Goal: Contribute content

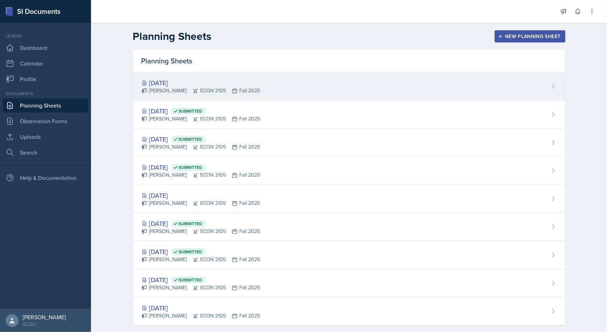
click at [170, 85] on div "[DATE]" at bounding box center [201, 83] width 119 height 10
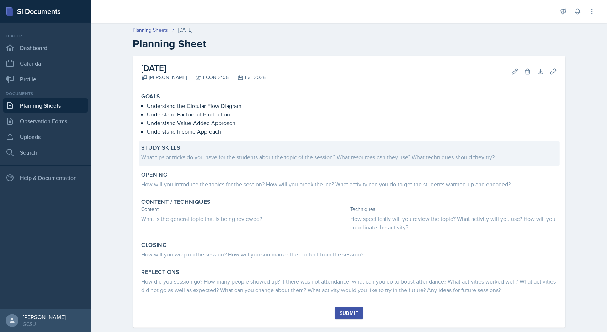
click at [213, 158] on div "What tips or tricks do you have for the students about the topic of the session…" at bounding box center [349, 157] width 415 height 9
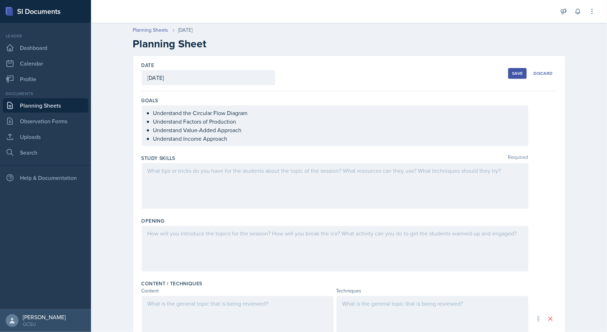
click at [197, 170] on div at bounding box center [335, 186] width 387 height 46
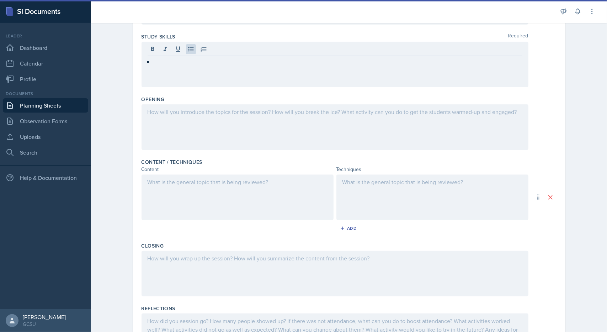
scroll to position [176, 0]
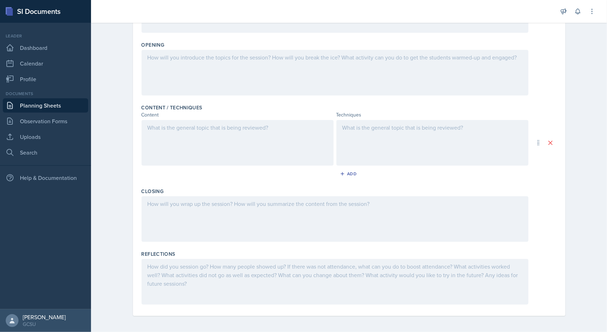
click at [235, 141] on div at bounding box center [238, 143] width 192 height 46
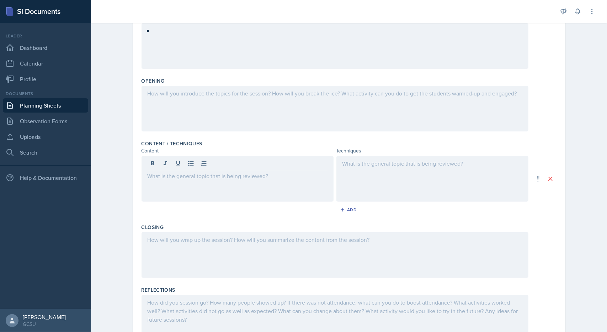
scroll to position [148, 0]
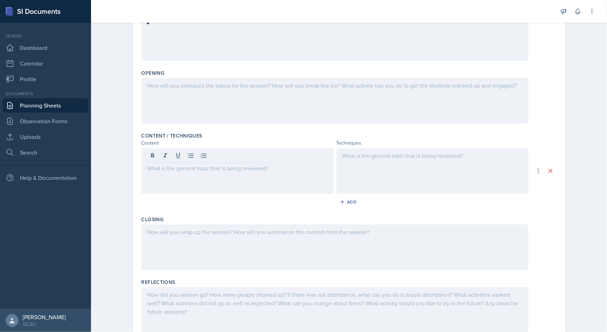
click at [185, 175] on div at bounding box center [238, 171] width 192 height 46
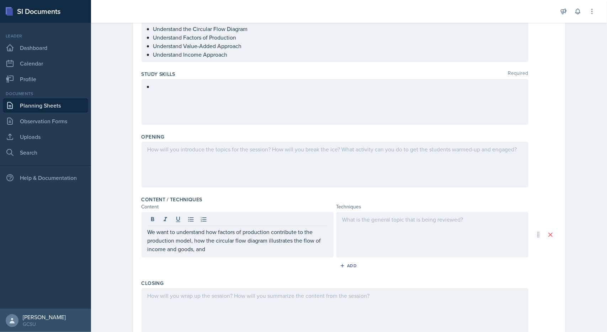
scroll to position [89, 0]
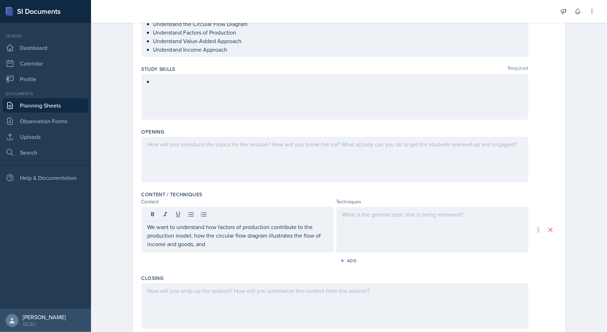
click at [225, 243] on p "We want to understand how factors of production contribute to the production mo…" at bounding box center [238, 235] width 180 height 26
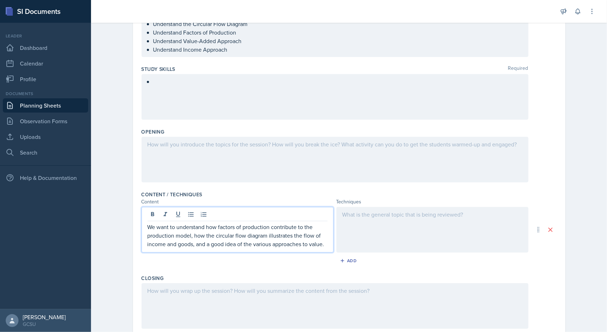
click at [197, 226] on p "We want to understand how factors of production contribute to the production mo…" at bounding box center [238, 235] width 180 height 26
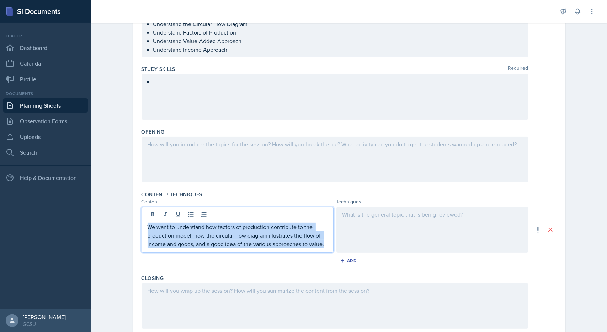
click at [197, 226] on p "We want to understand how factors of production contribute to the production mo…" at bounding box center [238, 235] width 180 height 26
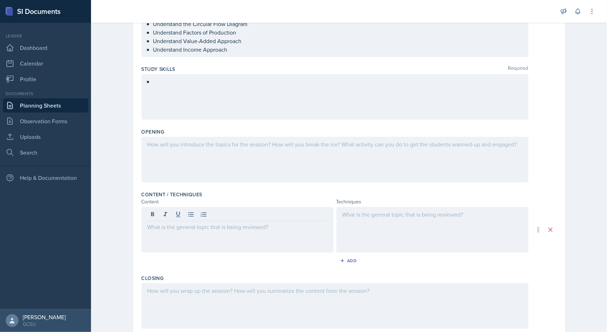
click at [199, 105] on div at bounding box center [335, 97] width 387 height 46
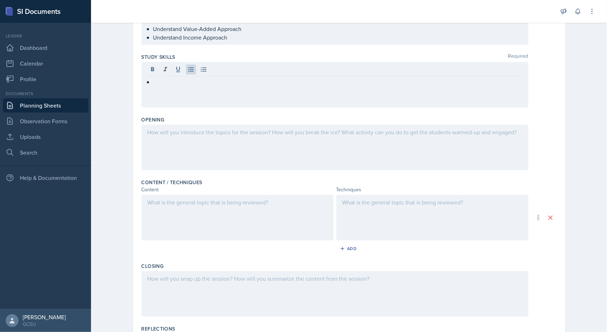
drag, startPoint x: 189, startPoint y: 93, endPoint x: 135, endPoint y: 85, distance: 54.6
click at [135, 85] on div "Date [DATE] [DATE] 28 29 30 1 2 3 4 5 6 7 8 9 10 11 12 13 14 15 16 17 18 19 20 …" at bounding box center [349, 172] width 433 height 435
click at [173, 79] on div at bounding box center [335, 85] width 387 height 46
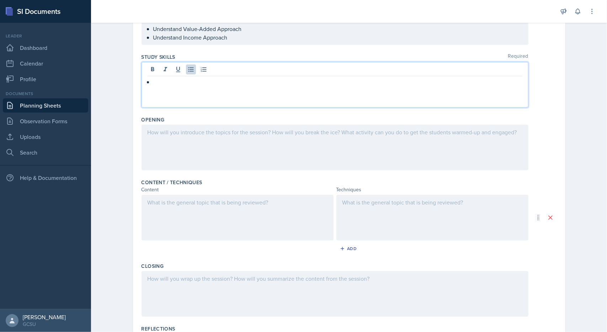
scroll to position [113, 0]
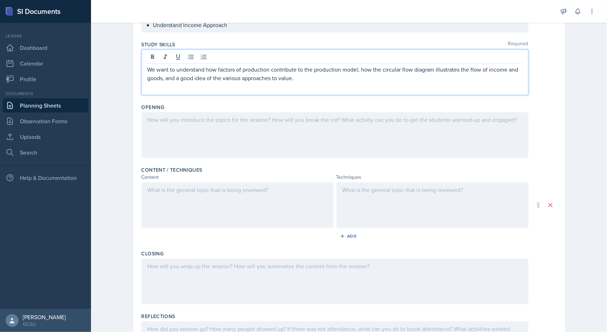
click at [254, 138] on div at bounding box center [335, 135] width 387 height 46
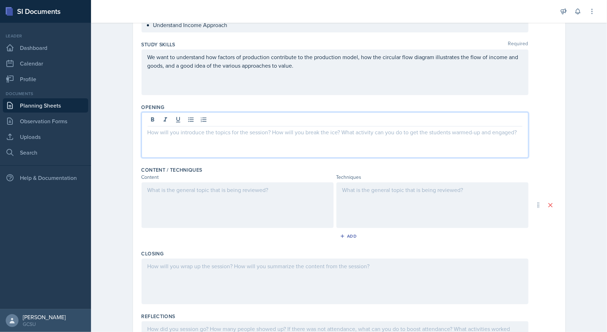
scroll to position [126, 0]
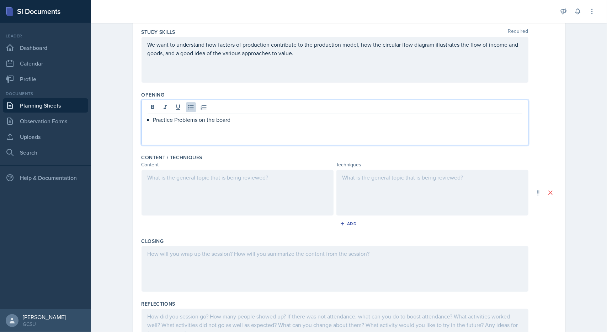
click at [181, 198] on div at bounding box center [238, 193] width 192 height 46
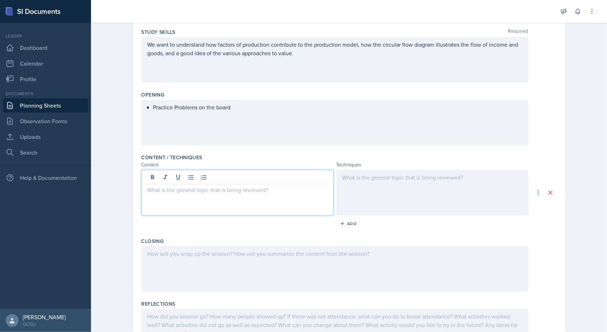
scroll to position [138, 0]
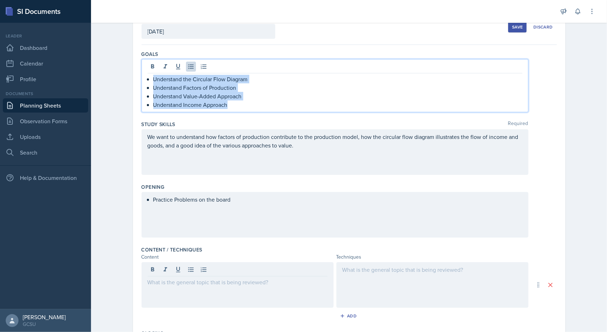
drag, startPoint x: 267, startPoint y: 108, endPoint x: 132, endPoint y: 55, distance: 145.1
click at [133, 55] on div "Date [DATE] [DATE] 28 29 30 1 2 3 4 5 6 7 8 9 10 11 12 13 14 15 16 17 18 19 20 …" at bounding box center [349, 234] width 433 height 448
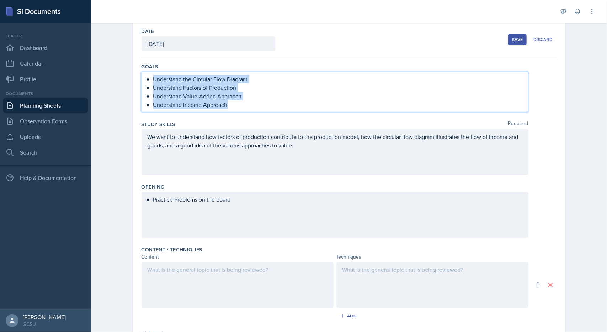
copy ul "Understand the Circular Flow Diagram Understand Factors of Production Understan…"
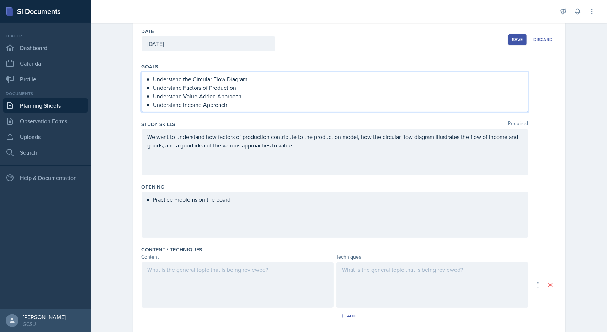
click at [259, 283] on div at bounding box center [238, 285] width 192 height 46
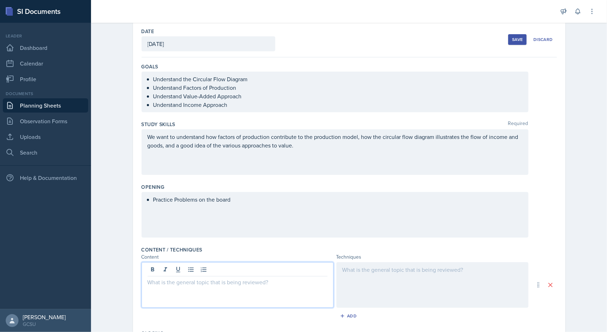
scroll to position [46, 0]
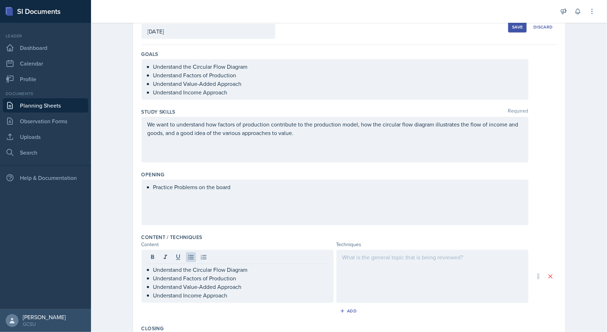
click at [401, 270] on div at bounding box center [433, 275] width 192 height 53
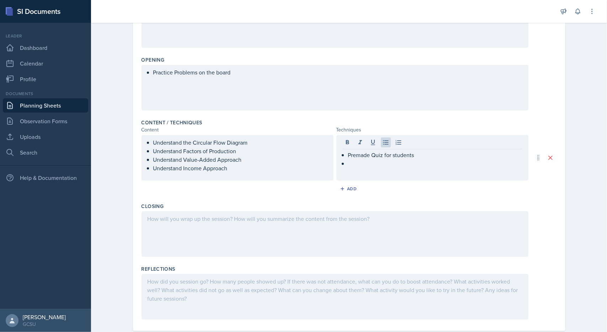
scroll to position [176, 0]
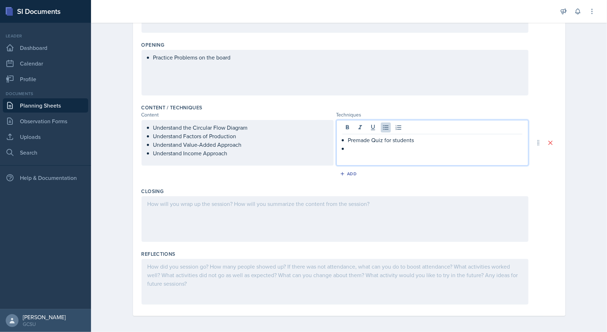
click at [383, 145] on p at bounding box center [435, 148] width 174 height 9
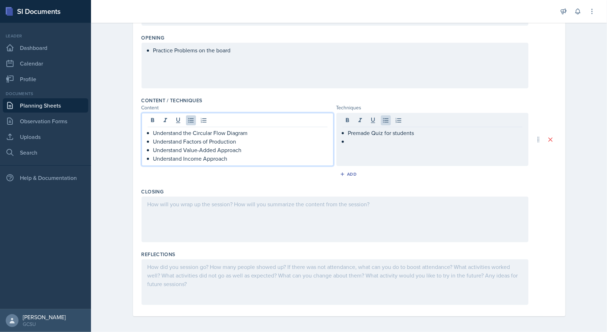
click at [269, 146] on p "Understand Value-Added Approach" at bounding box center [240, 149] width 174 height 9
click at [409, 155] on div "Premade Quiz for students" at bounding box center [433, 139] width 192 height 53
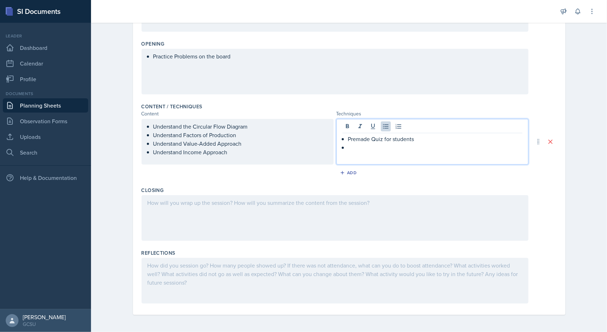
scroll to position [176, 0]
click at [286, 222] on div at bounding box center [335, 219] width 387 height 46
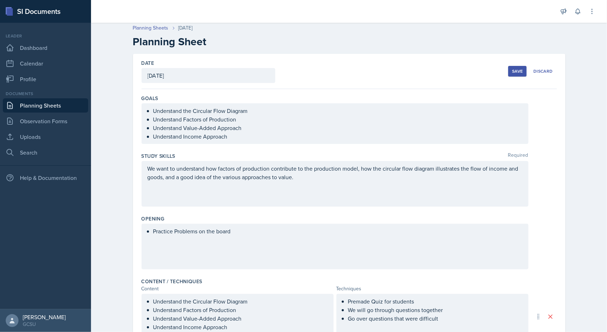
scroll to position [1, 0]
click at [516, 64] on div "Save Discard" at bounding box center [532, 72] width 48 height 16
click at [517, 67] on button "Save" at bounding box center [517, 72] width 18 height 11
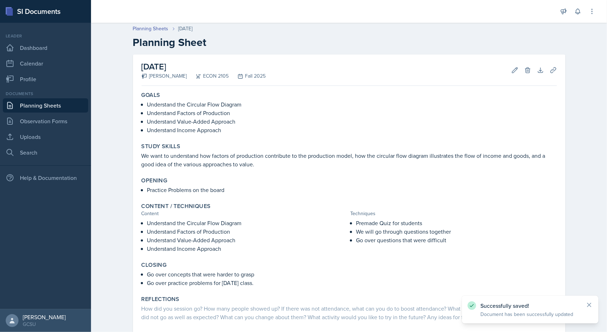
scroll to position [41, 0]
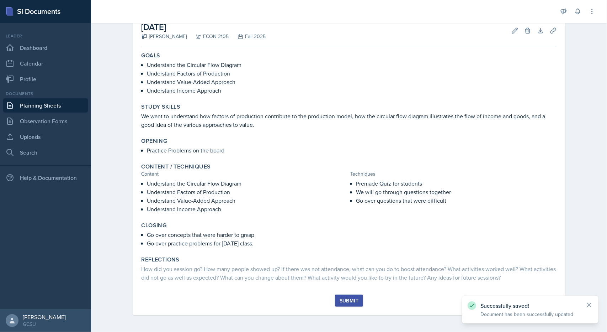
click at [348, 301] on div "Submit" at bounding box center [349, 300] width 19 height 6
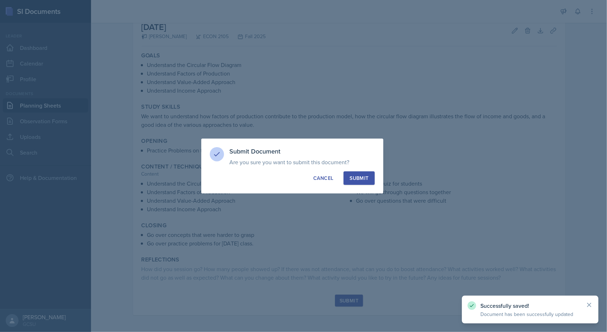
click at [363, 175] on div "Submit" at bounding box center [359, 177] width 19 height 7
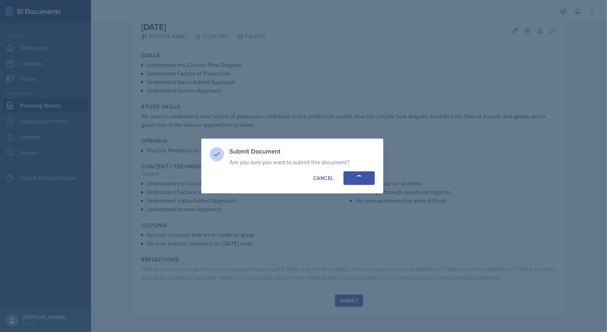
scroll to position [2, 0]
